Goal: Information Seeking & Learning: Check status

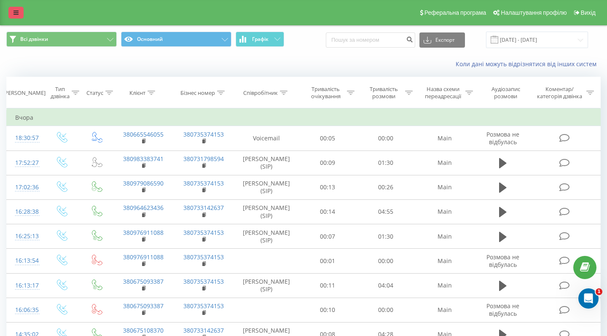
click at [12, 14] on link at bounding box center [15, 13] width 15 height 12
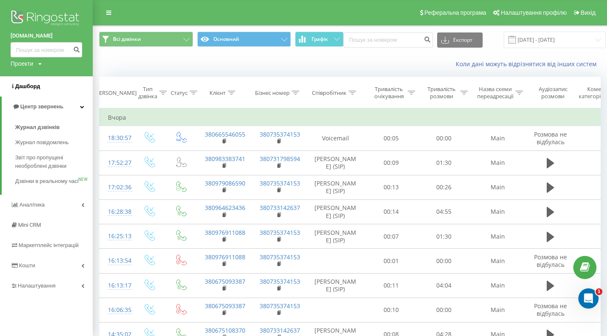
click at [28, 89] on span "Дашборд" at bounding box center [27, 86] width 25 height 6
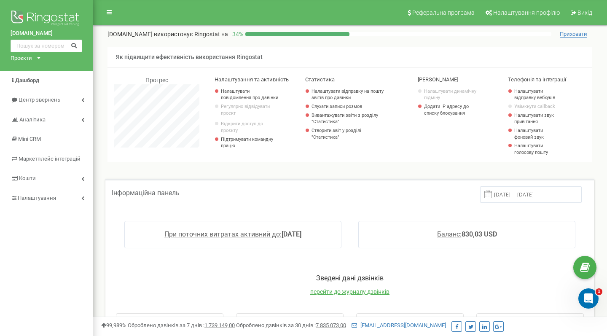
scroll to position [506, 514]
click at [80, 96] on link "Центр звернень" at bounding box center [46, 100] width 93 height 20
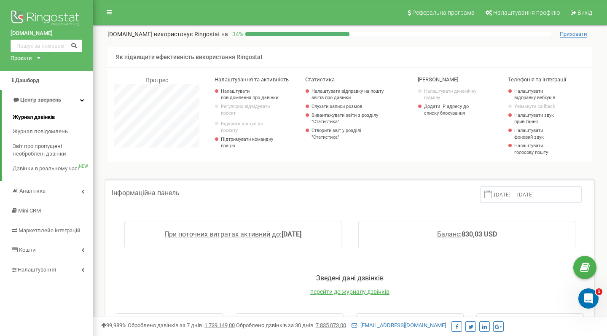
click at [45, 113] on span "Журнал дзвінків" at bounding box center [34, 117] width 42 height 8
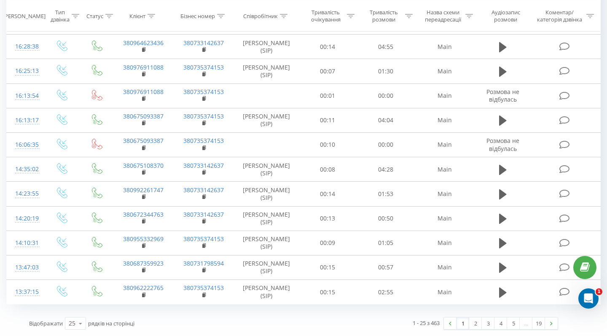
scroll to position [457, 0]
click at [472, 323] on link "2" at bounding box center [475, 323] width 13 height 12
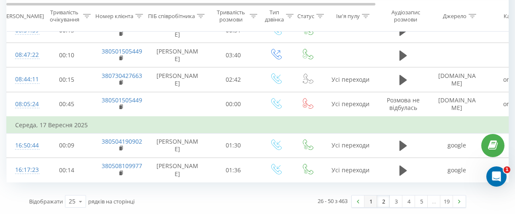
click at [372, 202] on link "1" at bounding box center [370, 202] width 13 height 12
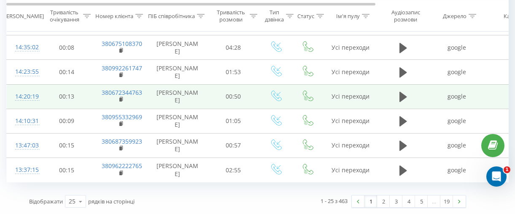
scroll to position [579, 0]
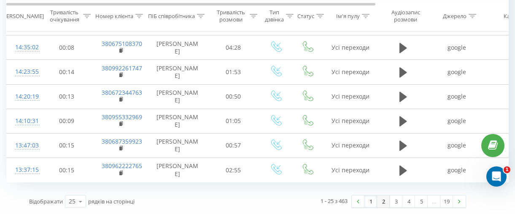
click at [384, 200] on link "2" at bounding box center [383, 202] width 13 height 12
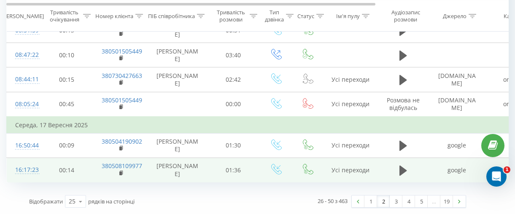
scroll to position [579, 0]
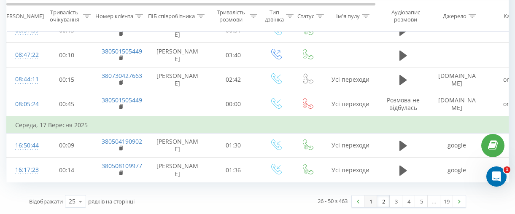
click at [370, 204] on link "1" at bounding box center [370, 202] width 13 height 12
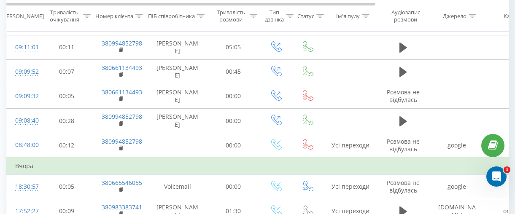
scroll to position [227, 0]
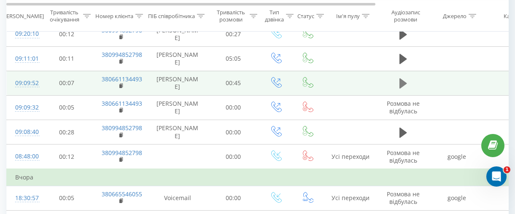
click at [403, 89] on icon at bounding box center [403, 83] width 8 height 10
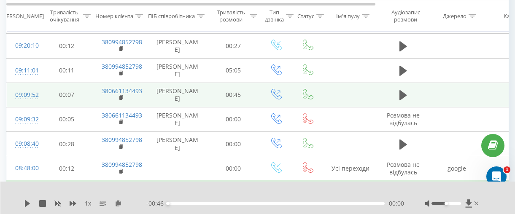
scroll to position [190, 0]
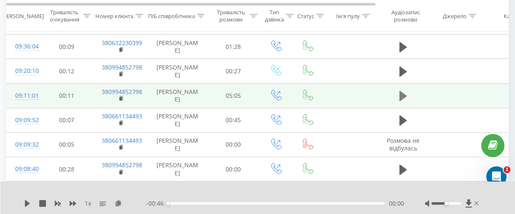
click at [402, 101] on icon at bounding box center [403, 96] width 8 height 10
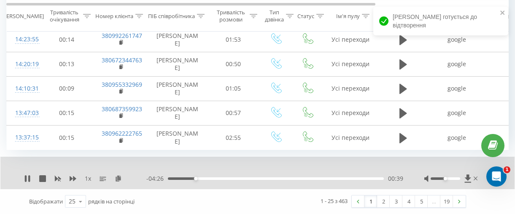
scroll to position [611, 0]
click at [387, 198] on link "2" at bounding box center [383, 202] width 13 height 12
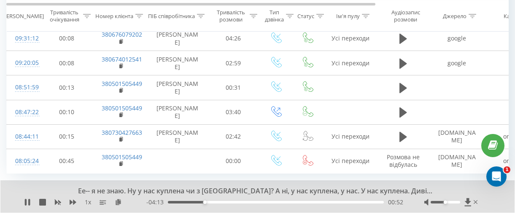
scroll to position [574, 0]
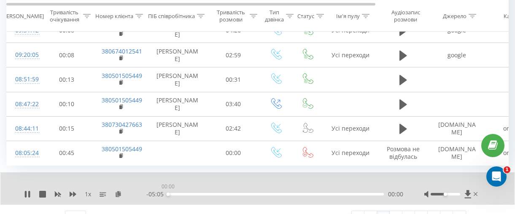
drag, startPoint x: 335, startPoint y: 199, endPoint x: 309, endPoint y: 199, distance: 26.6
click at [309, 196] on div "00:00" at bounding box center [276, 194] width 216 height 3
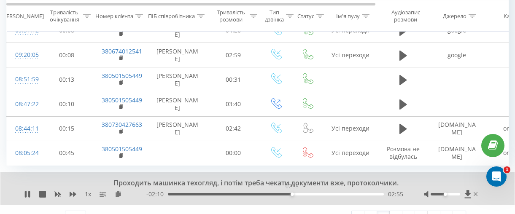
drag, startPoint x: 168, startPoint y: 200, endPoint x: 291, endPoint y: 198, distance: 122.7
click at [291, 196] on div "02:55" at bounding box center [291, 194] width 3 height 3
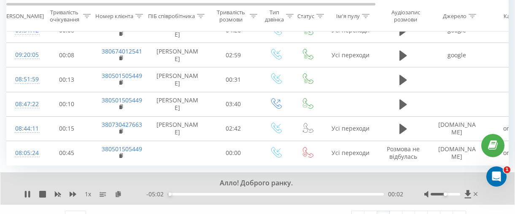
drag, startPoint x: 171, startPoint y: 198, endPoint x: 268, endPoint y: 197, distance: 97.4
click at [268, 197] on div "- 05:02 00:02 00:02" at bounding box center [274, 194] width 257 height 8
click at [269, 196] on div "00:03" at bounding box center [276, 194] width 216 height 3
click at [448, 196] on div at bounding box center [445, 194] width 30 height 3
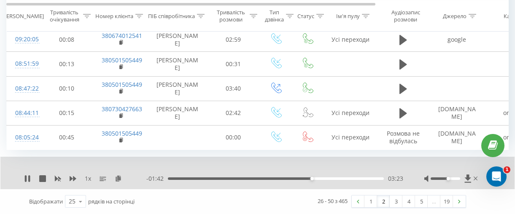
scroll to position [594, 0]
click at [370, 201] on link "1" at bounding box center [370, 202] width 13 height 12
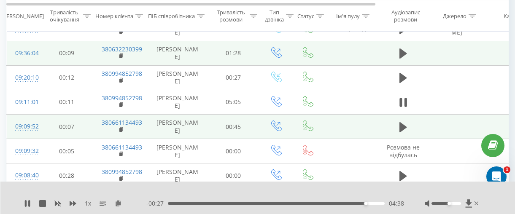
scroll to position [226, 0]
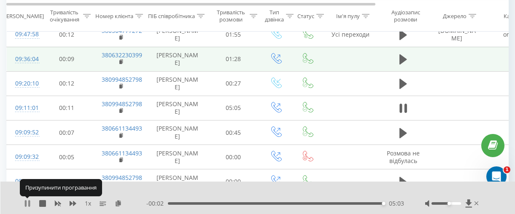
click at [28, 203] on icon at bounding box center [27, 203] width 7 height 7
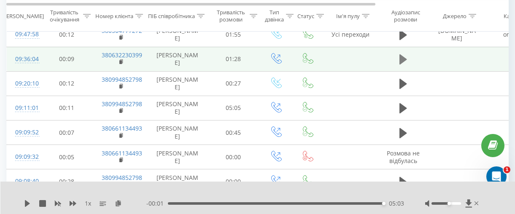
click at [401, 62] on icon at bounding box center [403, 59] width 8 height 10
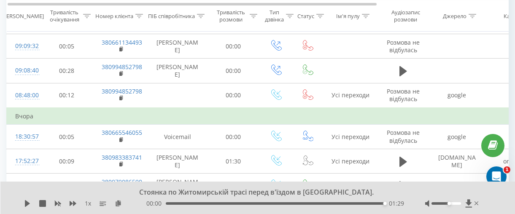
scroll to position [0, 1]
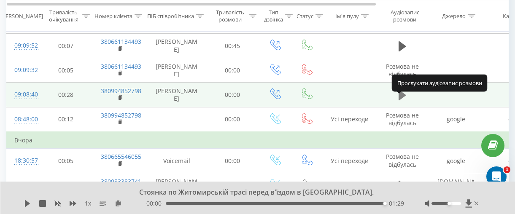
click at [401, 100] on icon at bounding box center [402, 95] width 8 height 10
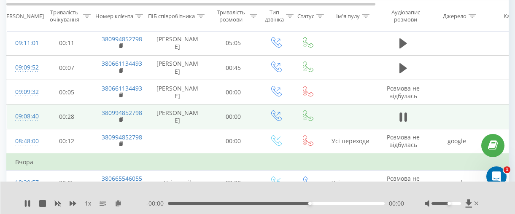
scroll to position [0, 1]
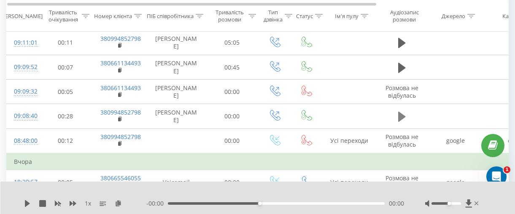
click at [405, 120] on icon at bounding box center [402, 117] width 8 height 12
click at [403, 121] on icon at bounding box center [402, 117] width 8 height 10
click at [402, 121] on icon at bounding box center [402, 117] width 8 height 10
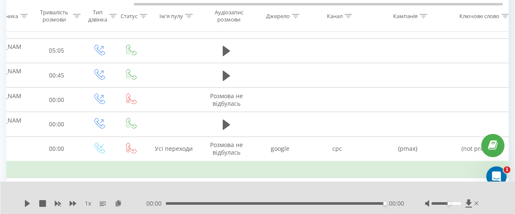
scroll to position [0, 173]
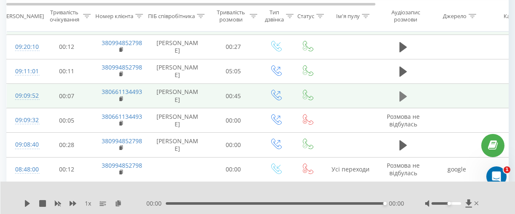
click at [404, 101] on icon at bounding box center [403, 96] width 8 height 10
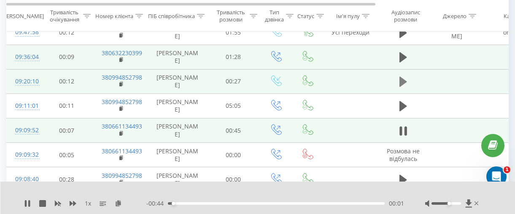
click at [404, 86] on icon at bounding box center [403, 82] width 8 height 12
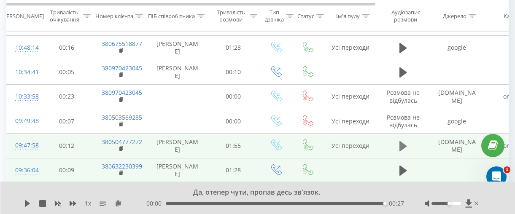
click at [404, 151] on icon at bounding box center [403, 146] width 8 height 10
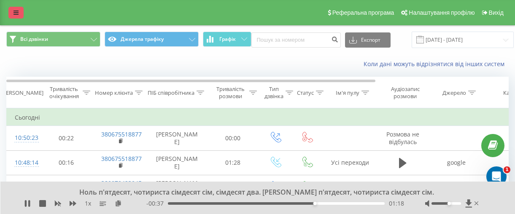
scroll to position [0, 0]
click at [14, 15] on icon at bounding box center [15, 13] width 5 height 6
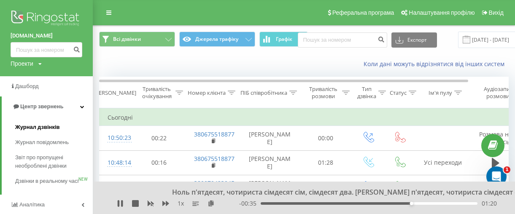
click at [48, 128] on span "Журнал дзвінків" at bounding box center [37, 127] width 45 height 8
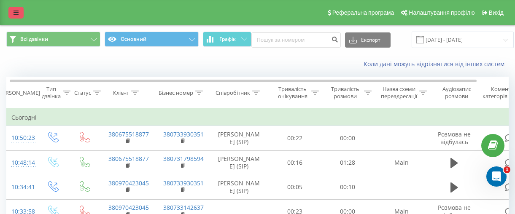
click at [17, 16] on icon at bounding box center [15, 13] width 5 height 6
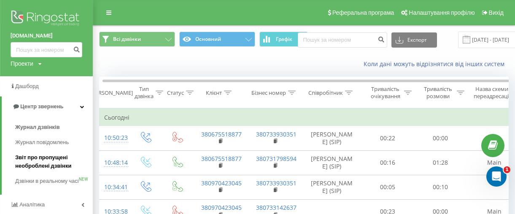
click at [42, 160] on span "Звіт про пропущені необроблені дзвінки" at bounding box center [51, 161] width 73 height 17
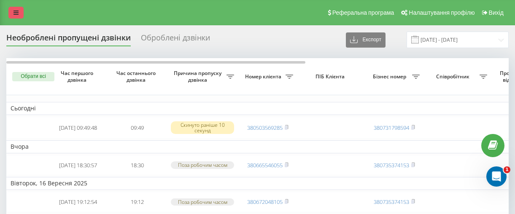
click at [12, 19] on link at bounding box center [15, 13] width 15 height 12
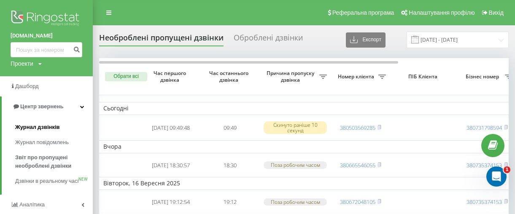
click at [30, 125] on span "Журнал дзвінків" at bounding box center [37, 127] width 45 height 8
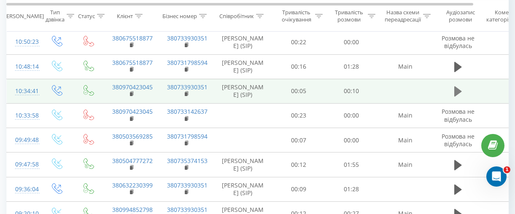
click at [454, 97] on icon at bounding box center [458, 91] width 8 height 10
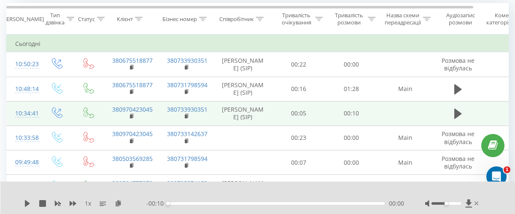
scroll to position [73, 0]
